Goal: Find specific page/section: Find specific page/section

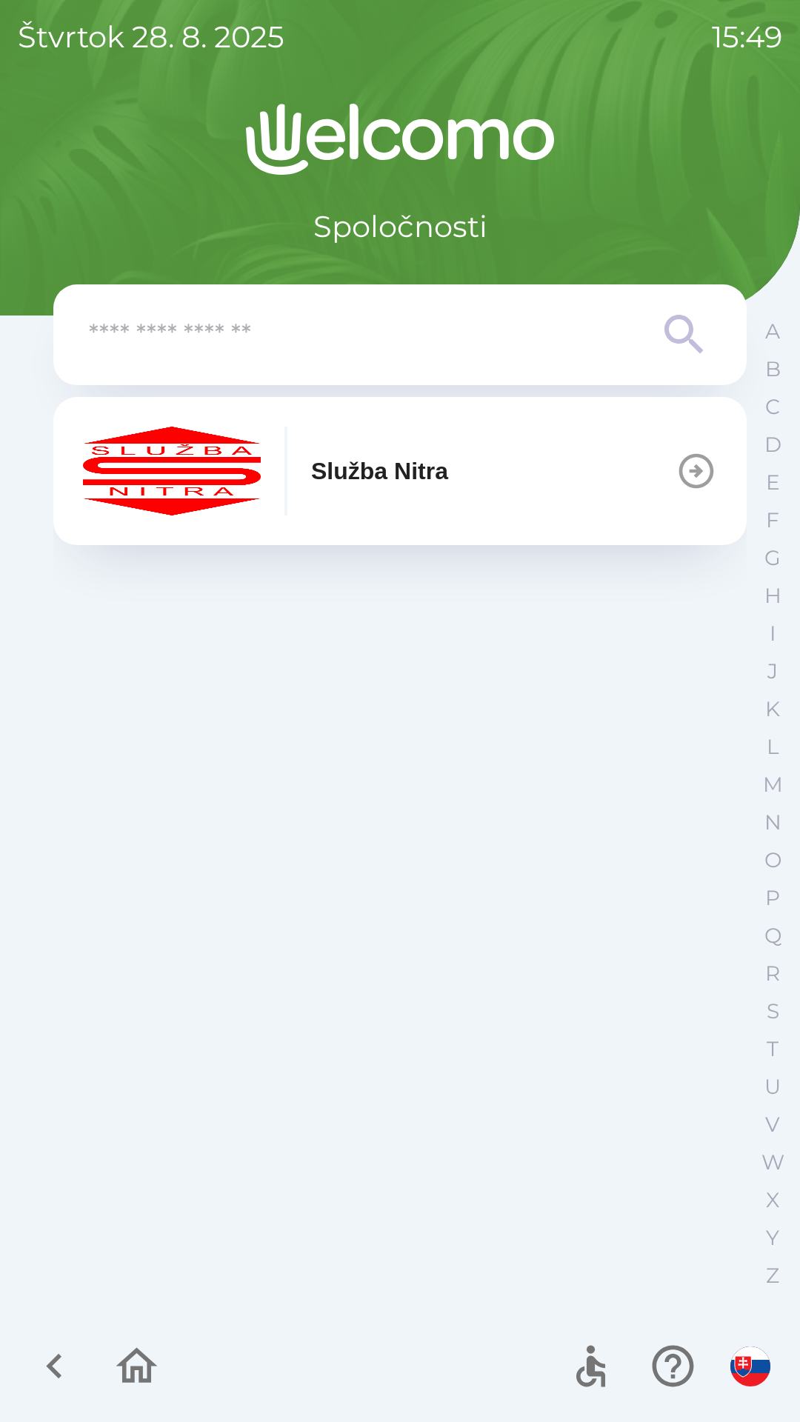
click at [603, 473] on button "Služba Nitra" at bounding box center [399, 471] width 693 height 148
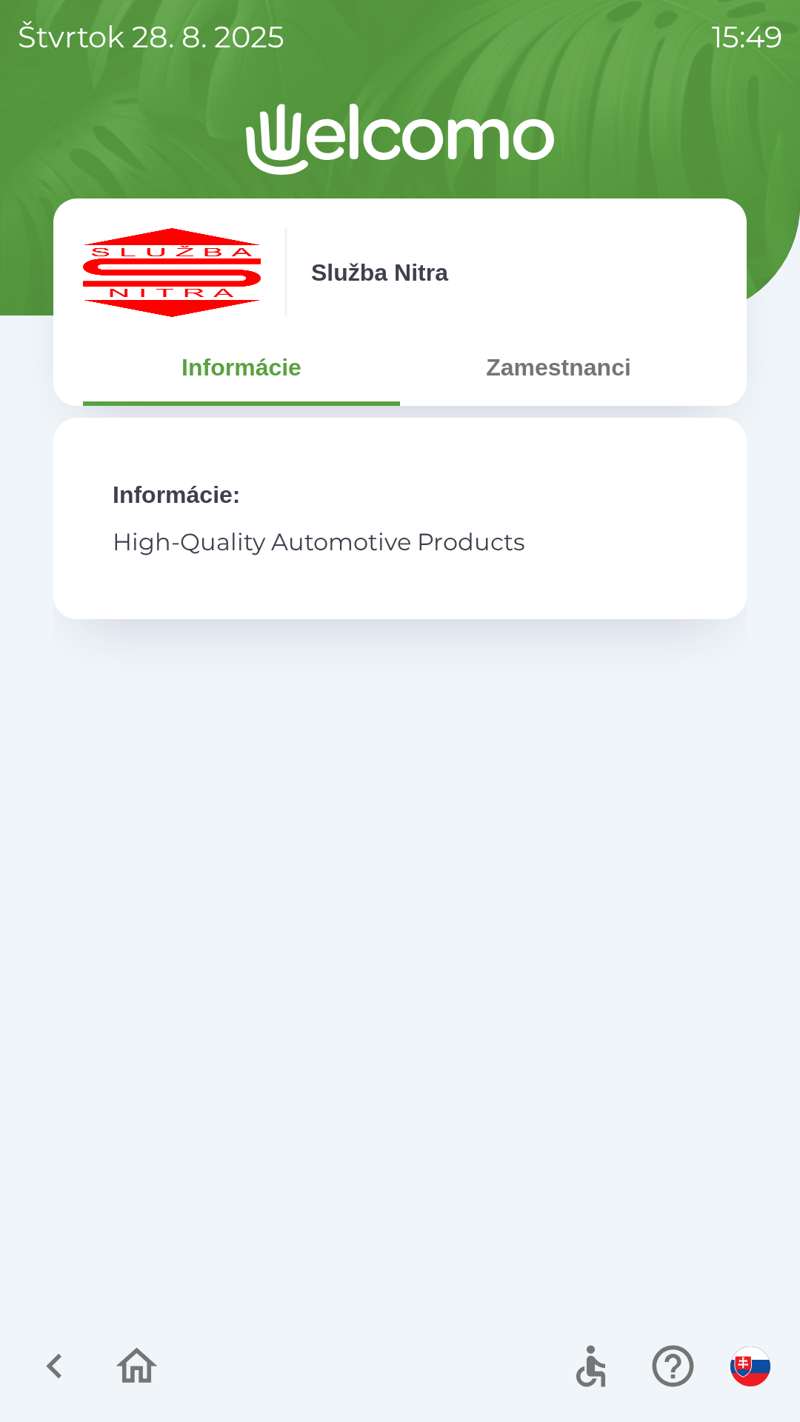
click at [575, 378] on button "Zamestnanci" at bounding box center [558, 367] width 317 height 53
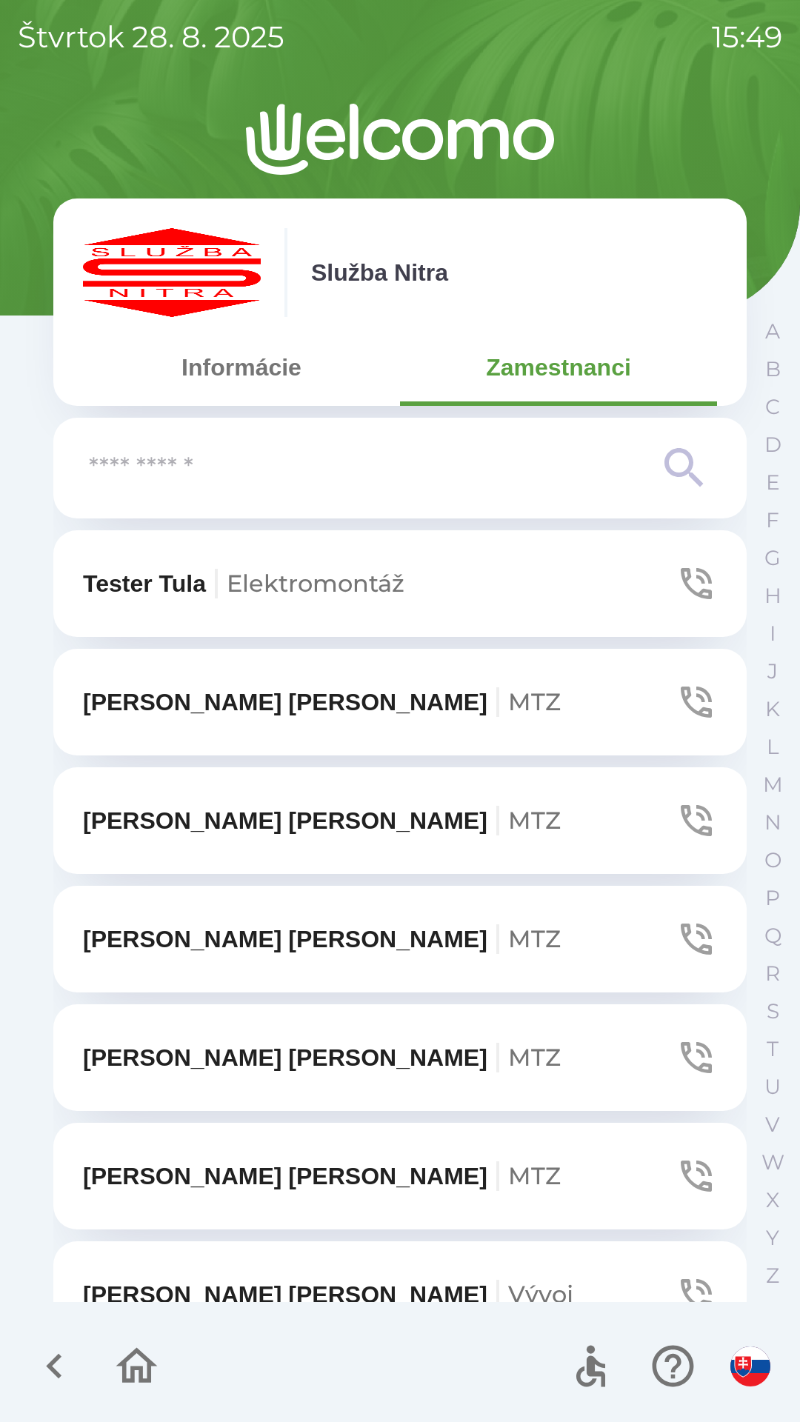
click at [403, 466] on input "text" at bounding box center [370, 468] width 563 height 41
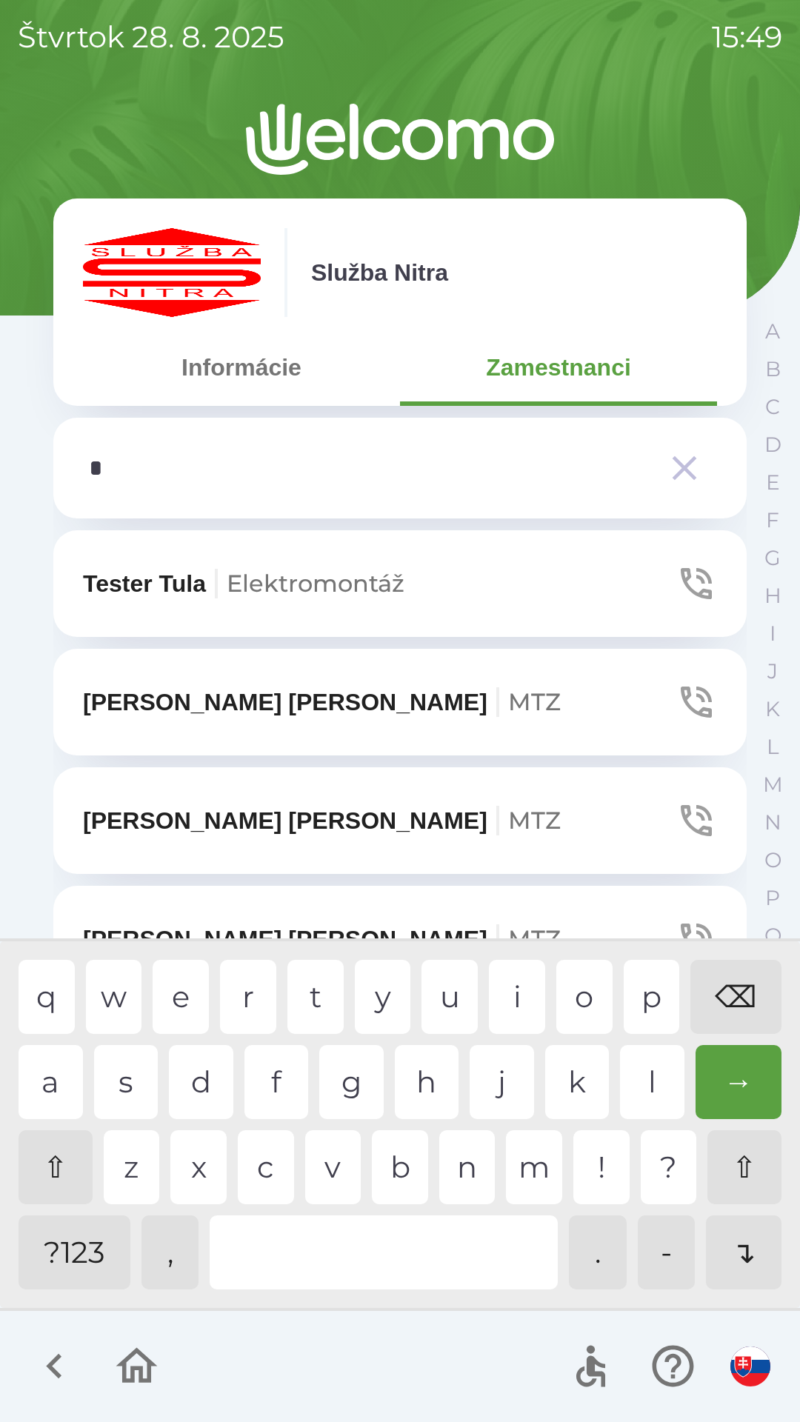
click at [132, 1088] on div "s" at bounding box center [126, 1082] width 64 height 74
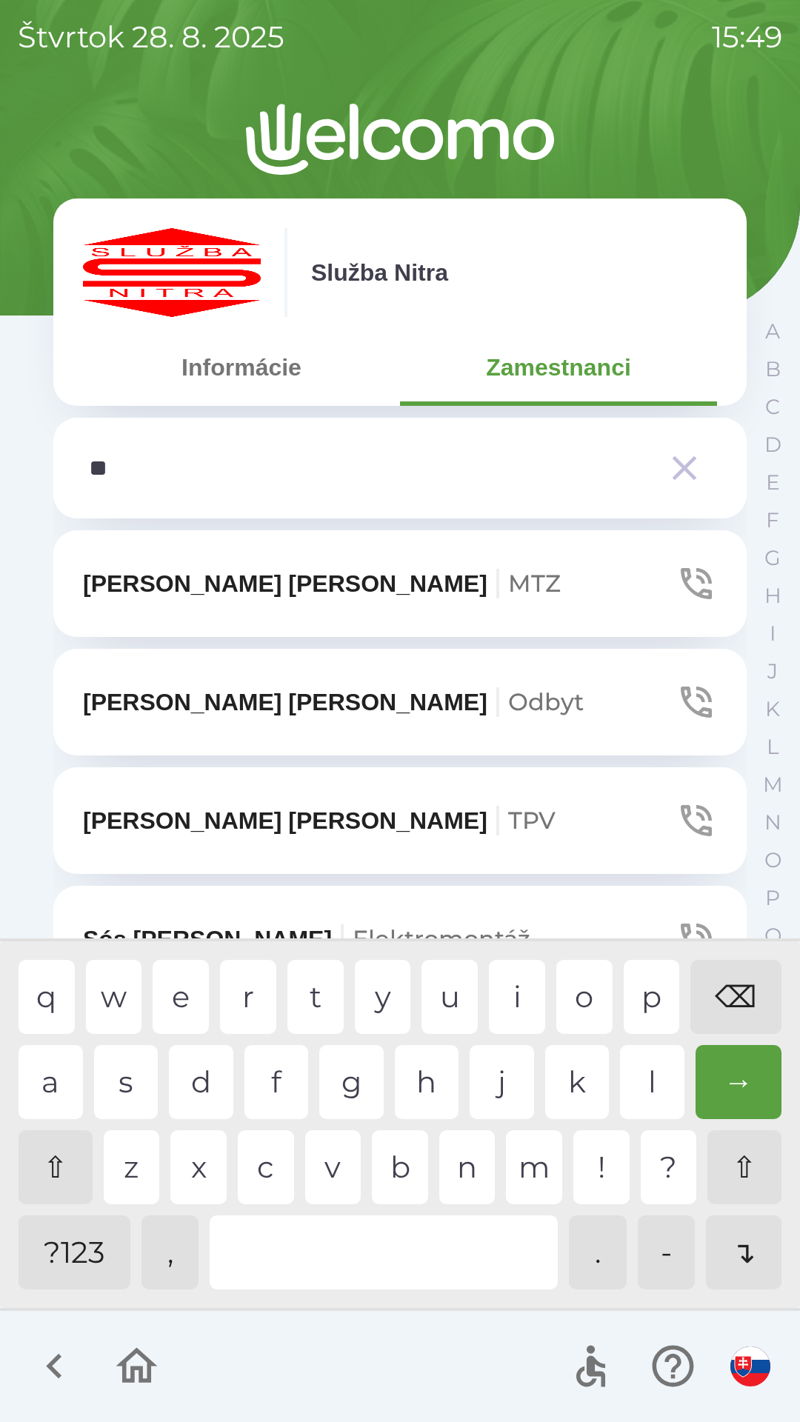
type input "***"
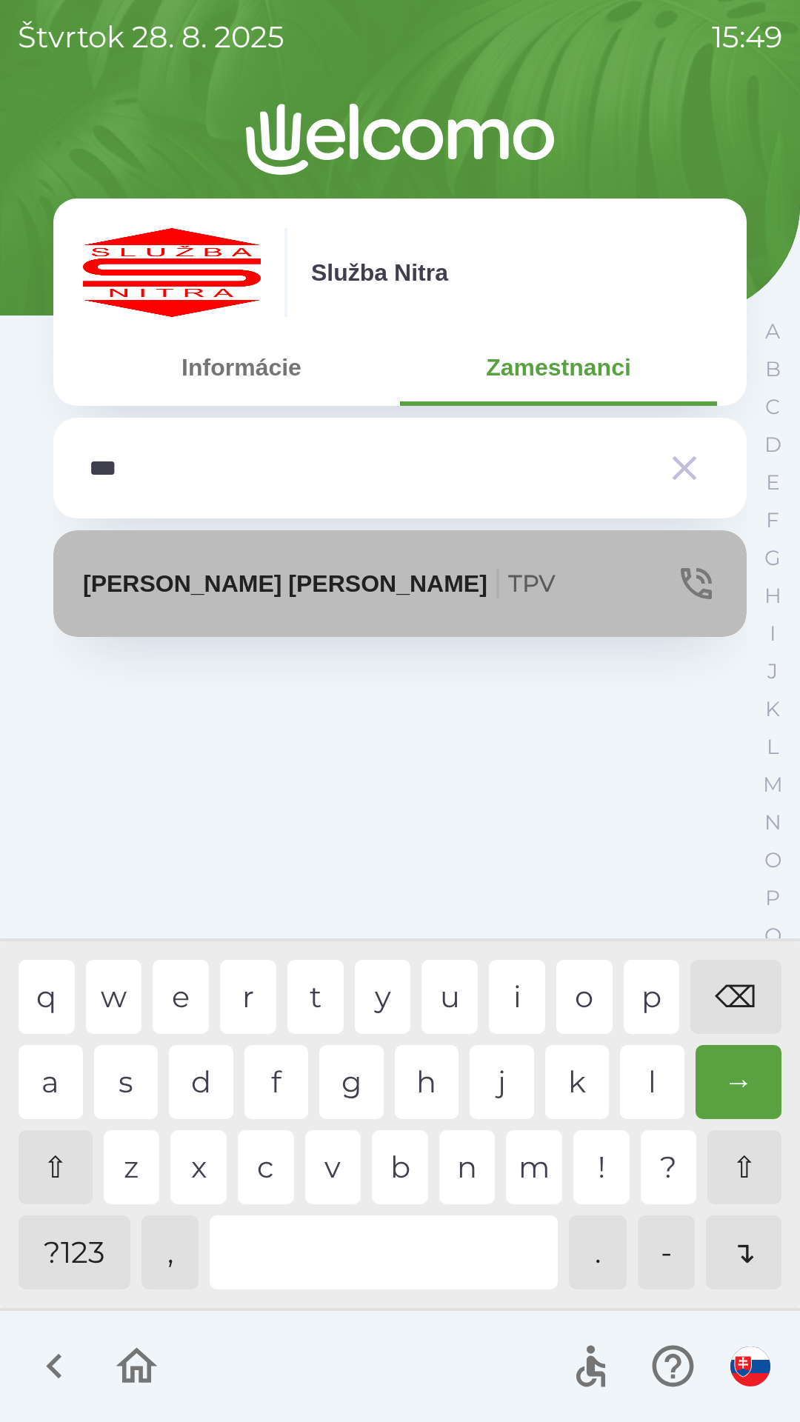
click at [704, 586] on icon "button" at bounding box center [695, 583] width 41 height 41
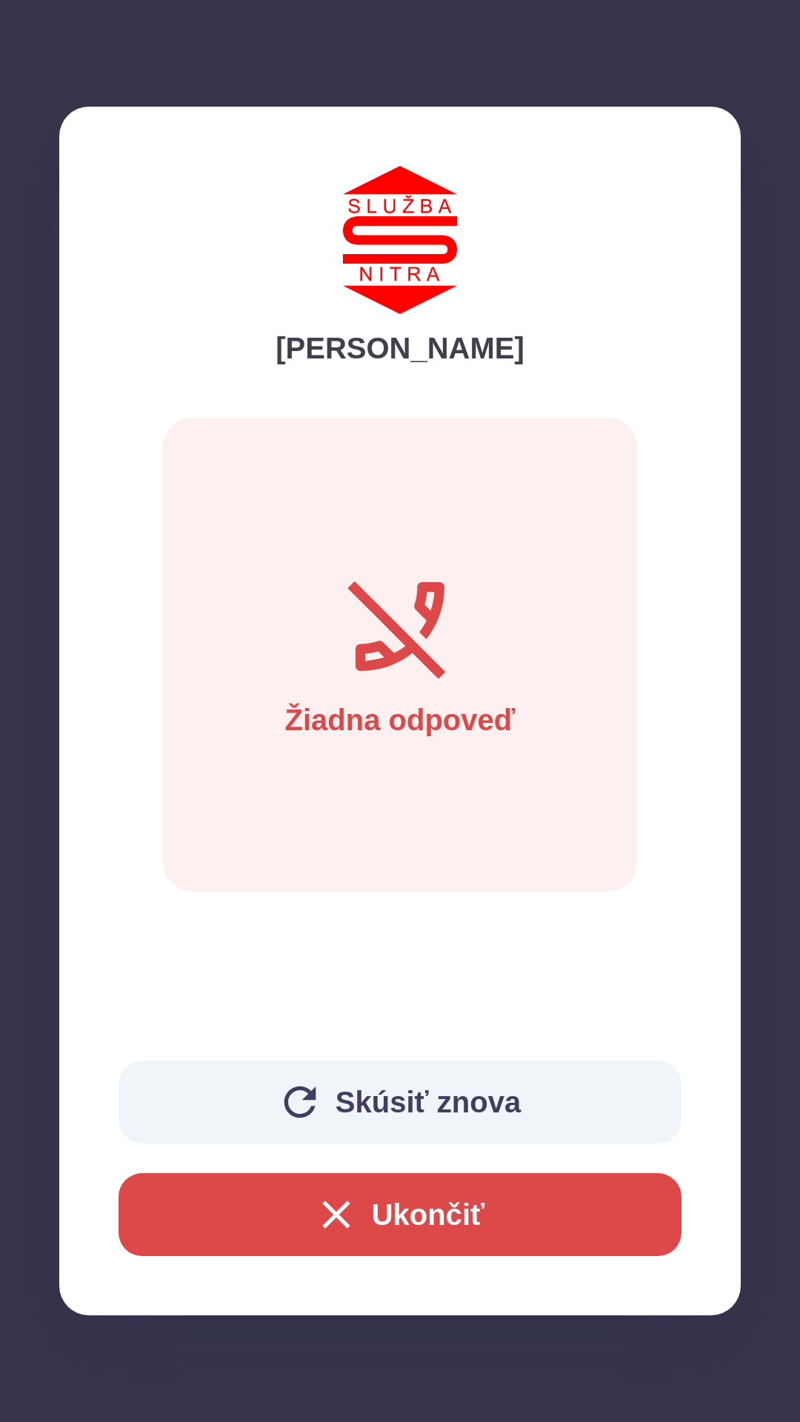
click at [409, 1209] on button "Ukončiť" at bounding box center [399, 1214] width 563 height 83
